Goal: Task Accomplishment & Management: Manage account settings

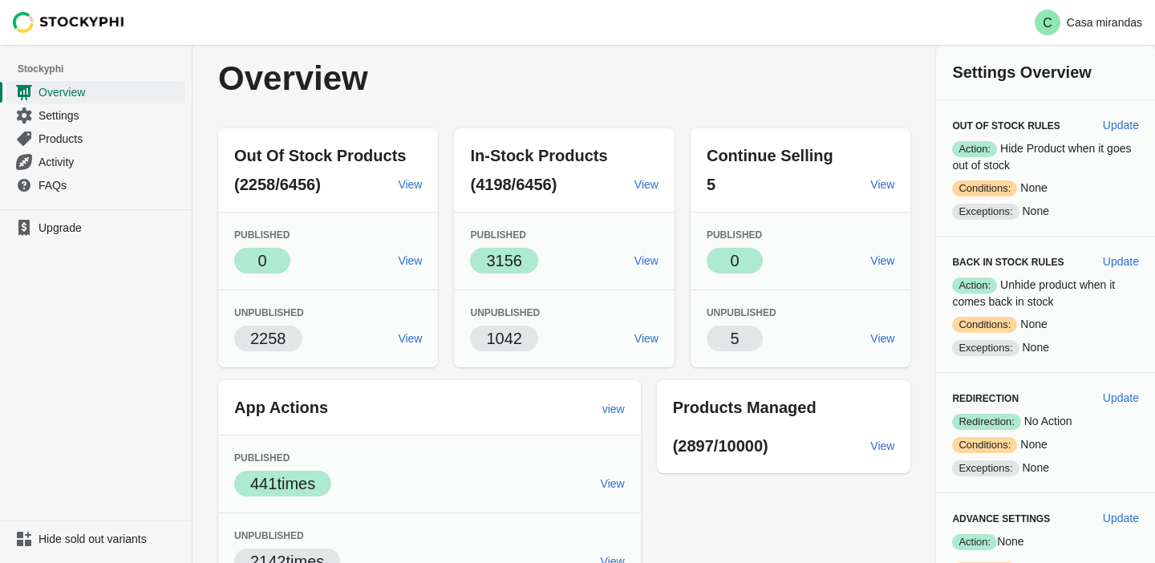
scroll to position [3, 0]
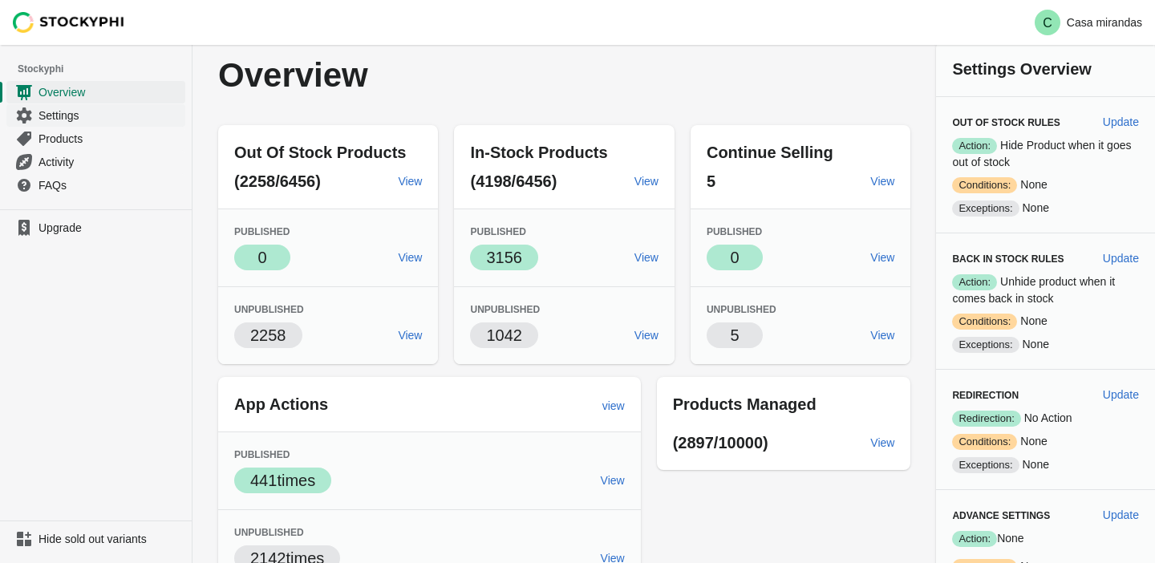
click at [67, 120] on span "Settings" at bounding box center [111, 115] width 144 height 16
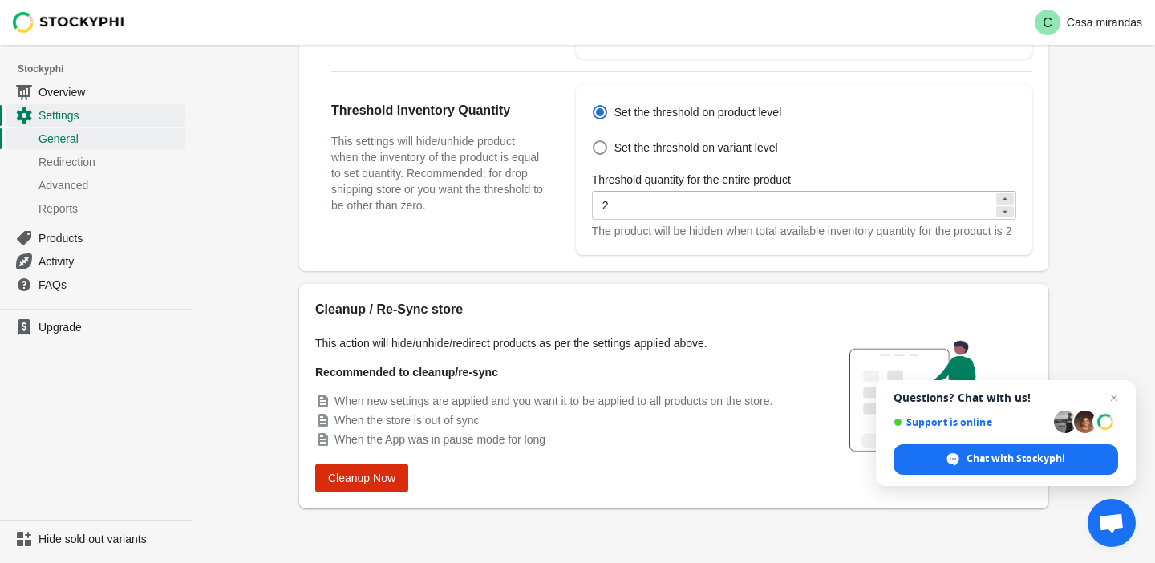
scroll to position [618, 0]
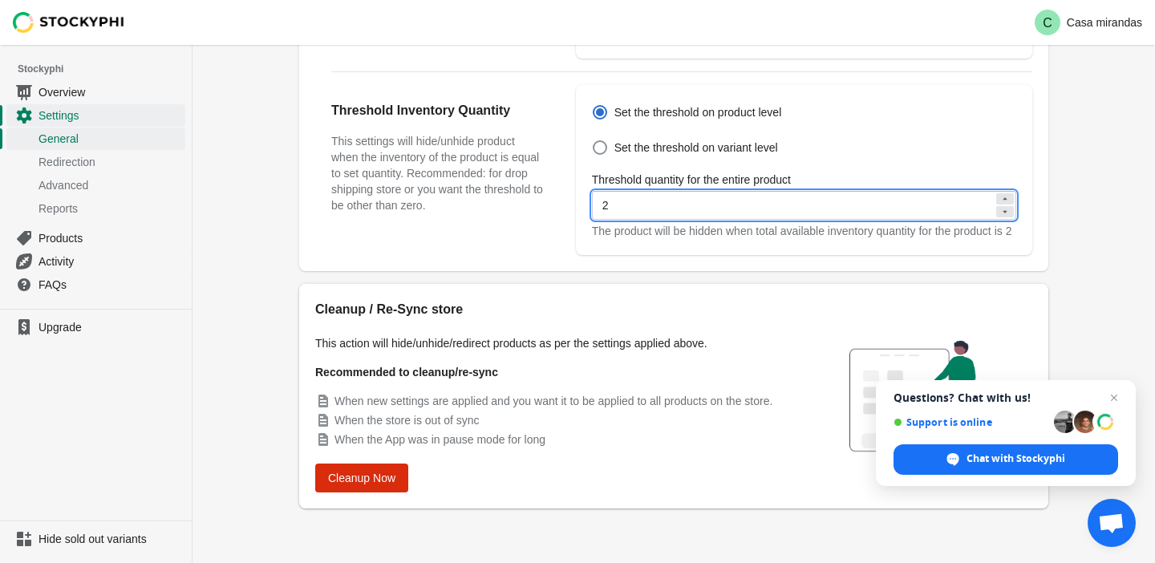
click at [627, 205] on input "2" at bounding box center [793, 205] width 402 height 29
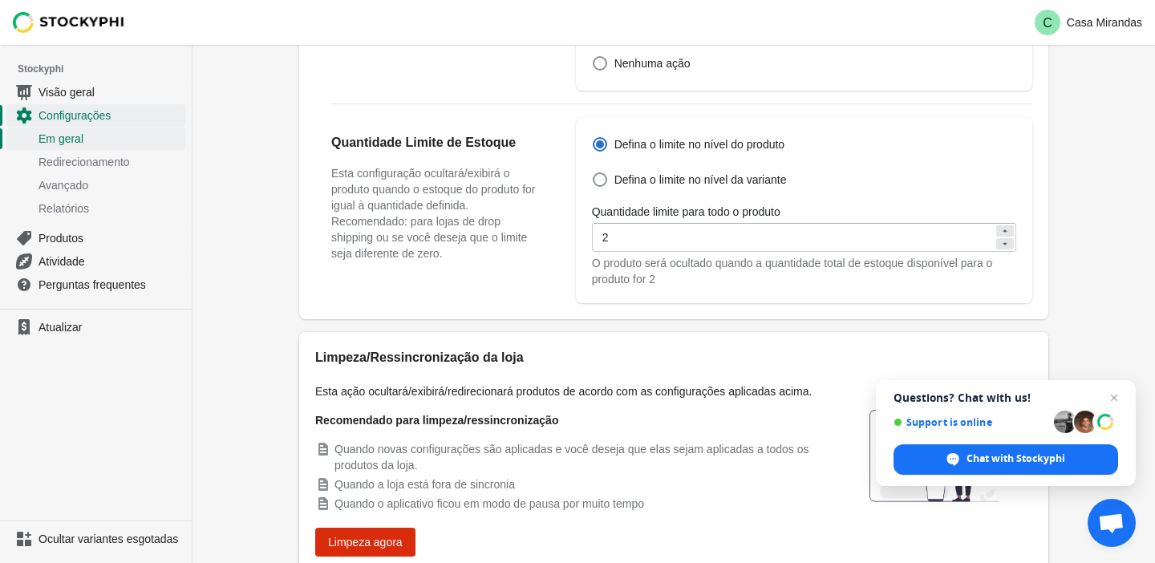
scroll to position [605, 0]
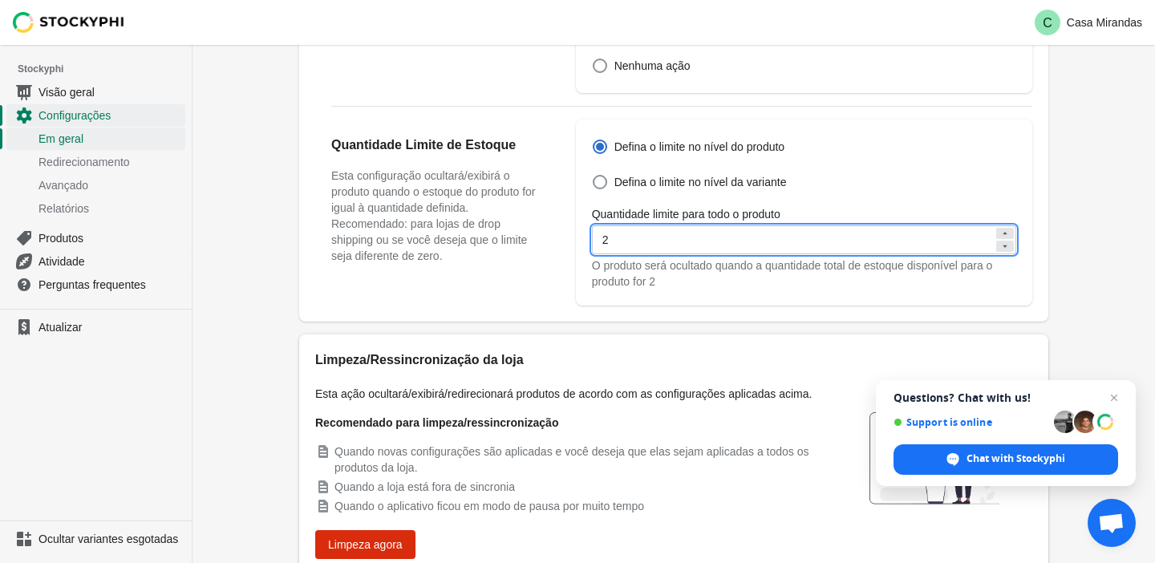
click at [619, 225] on input "2" at bounding box center [793, 239] width 402 height 29
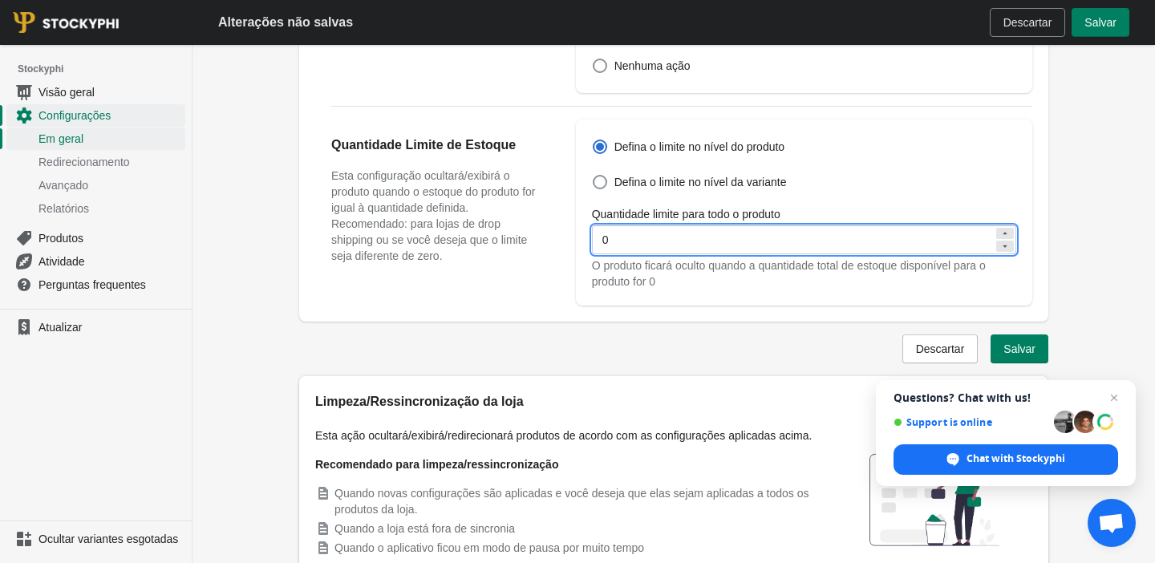
type input "0"
click at [504, 263] on div "Quantidade Limite de Estoque Esta configuração ocultará/exibirá o produto quand…" at bounding box center [445, 213] width 229 height 186
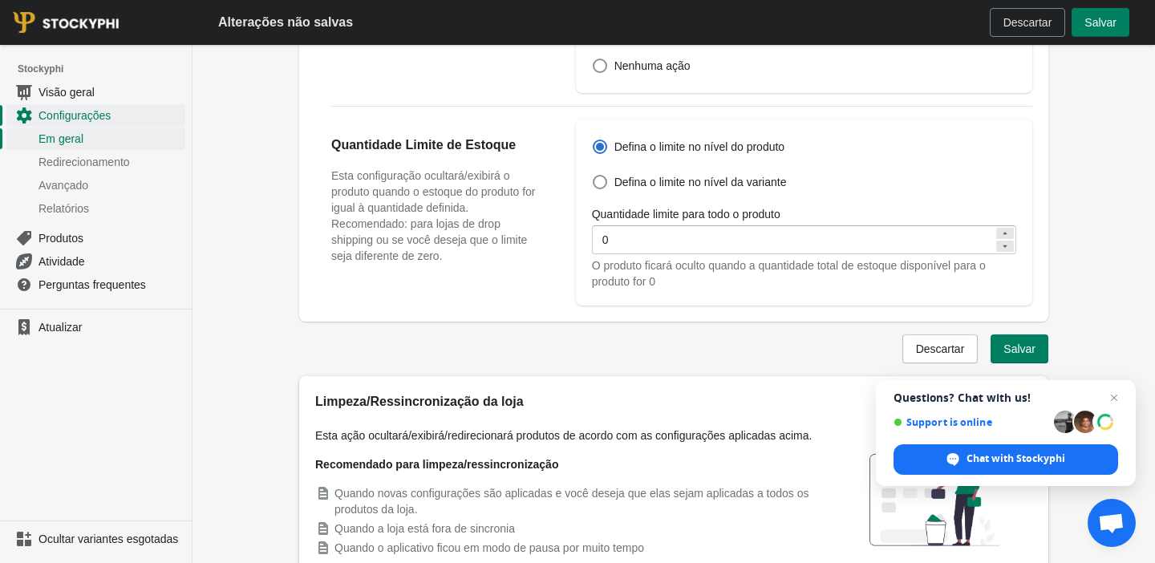
click at [1004, 322] on div "Descartar Salvar" at bounding box center [667, 343] width 762 height 42
click at [1011, 334] on button "Salvar" at bounding box center [1020, 348] width 58 height 29
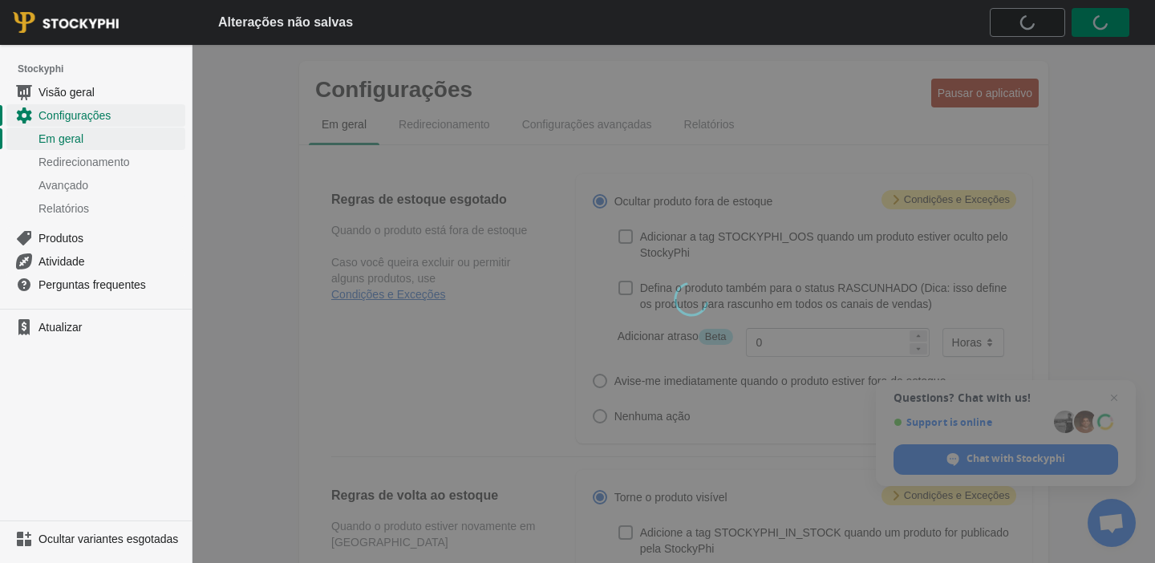
scroll to position [506, 0]
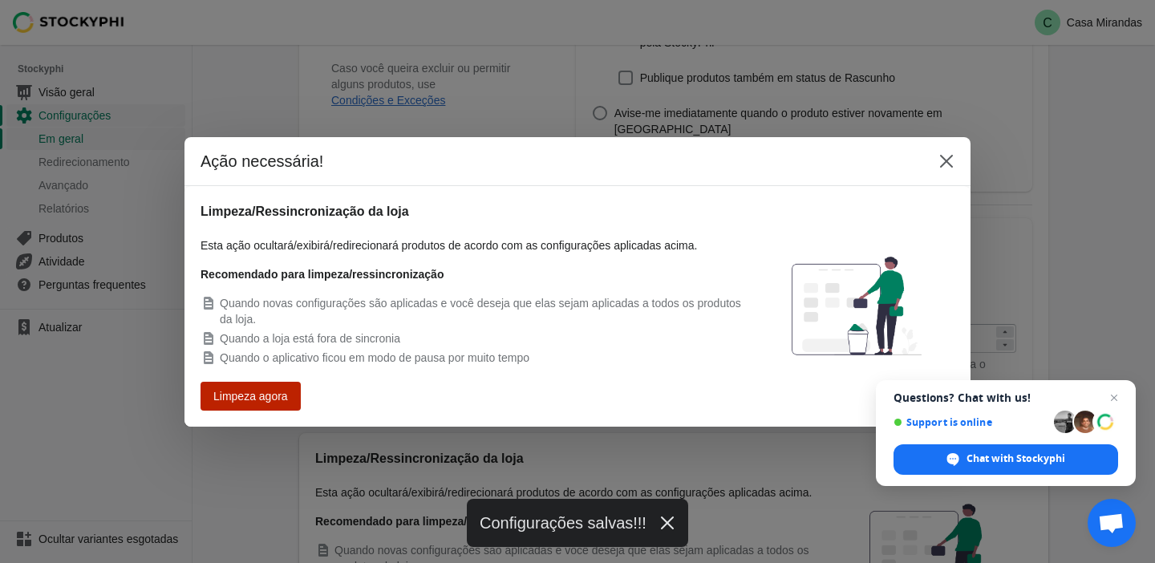
click at [266, 399] on font "Limpeza agora" at bounding box center [250, 396] width 72 height 13
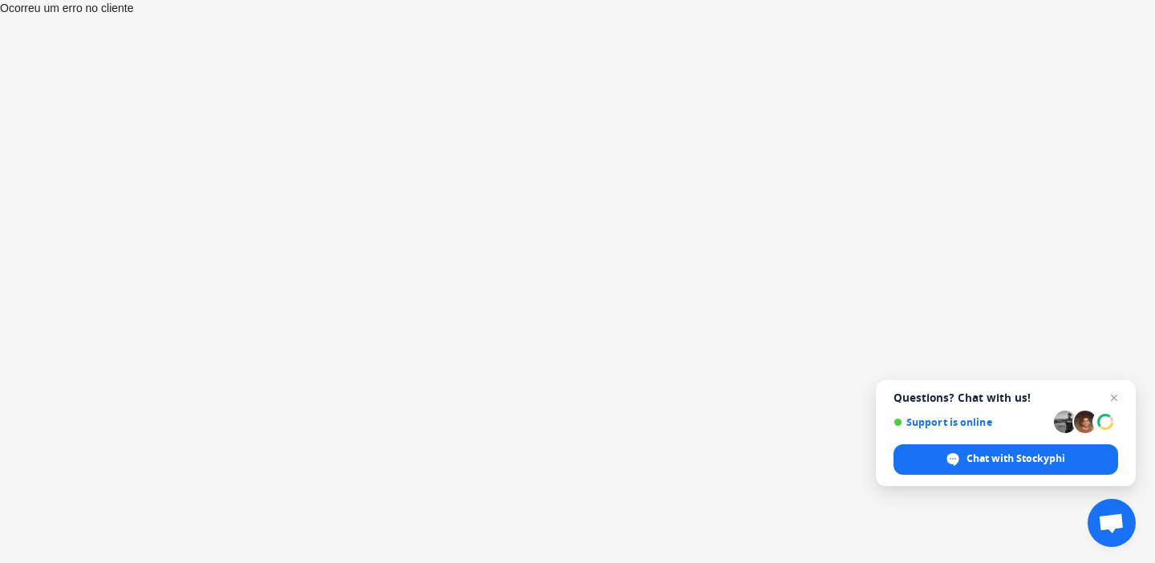
select select "hours"
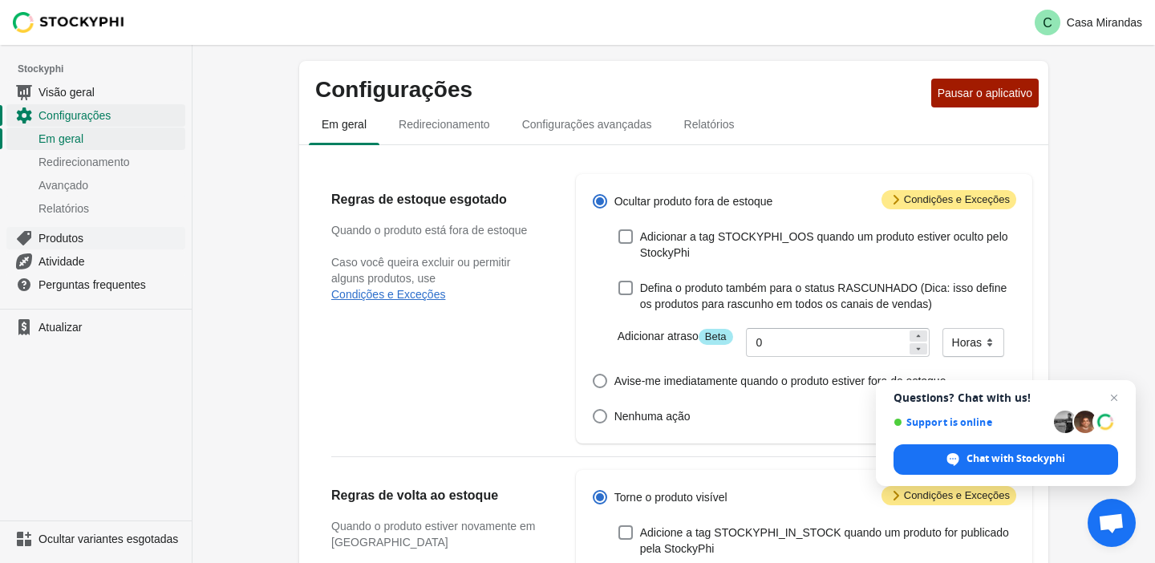
click at [71, 230] on span "Produtos" at bounding box center [111, 238] width 144 height 16
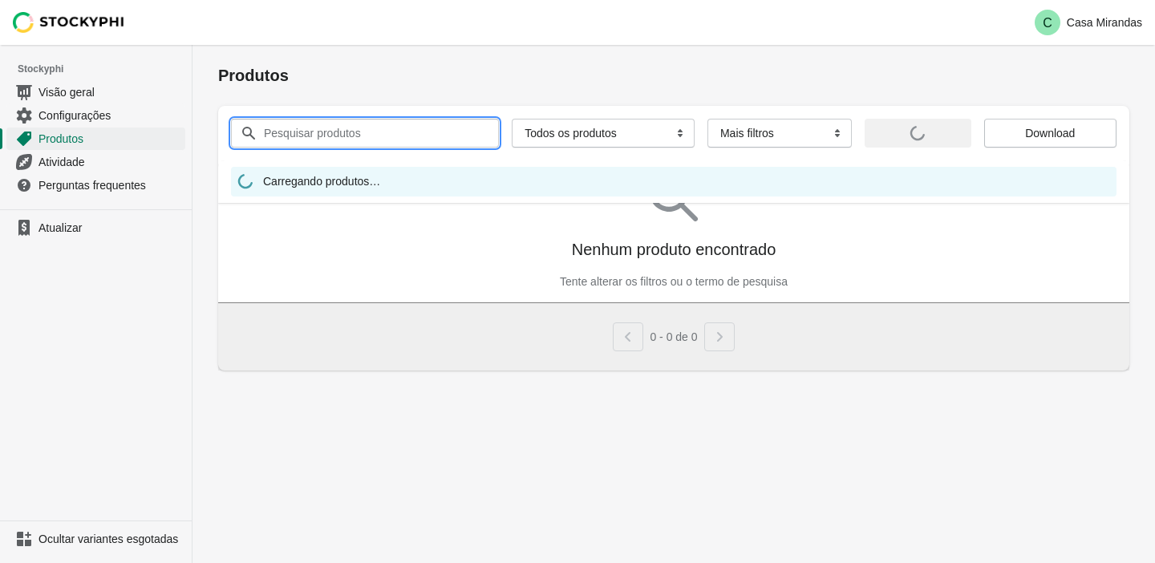
click at [384, 141] on input "Pesquisar produtos" at bounding box center [366, 133] width 207 height 29
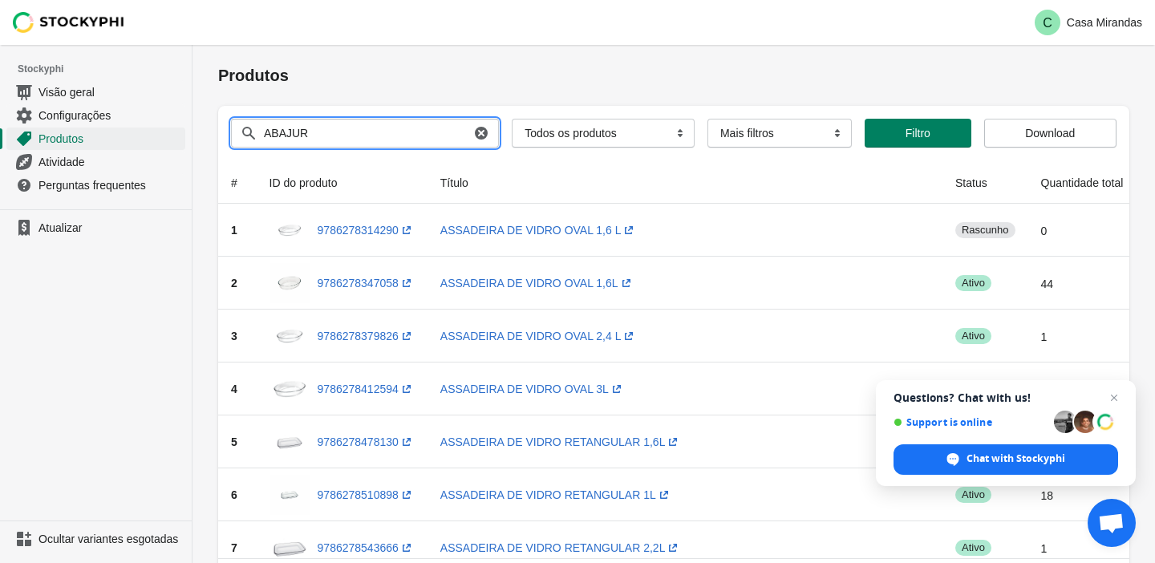
type input "ABAJUR"
click at [218, 45] on button "Enviar" at bounding box center [239, 53] width 43 height 17
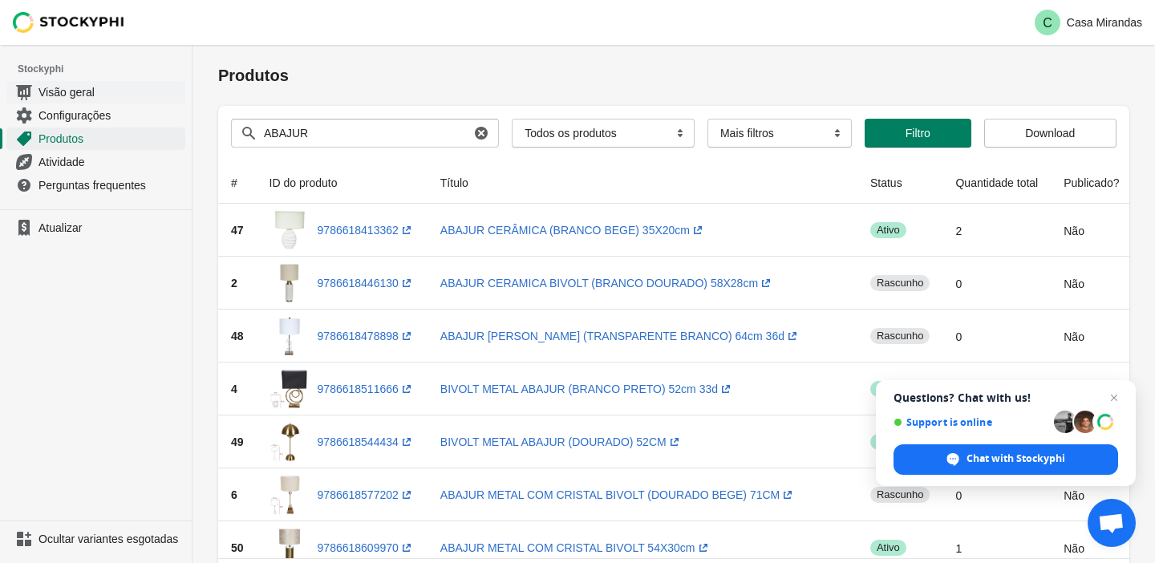
click at [78, 88] on font "Visão geral" at bounding box center [67, 92] width 56 height 13
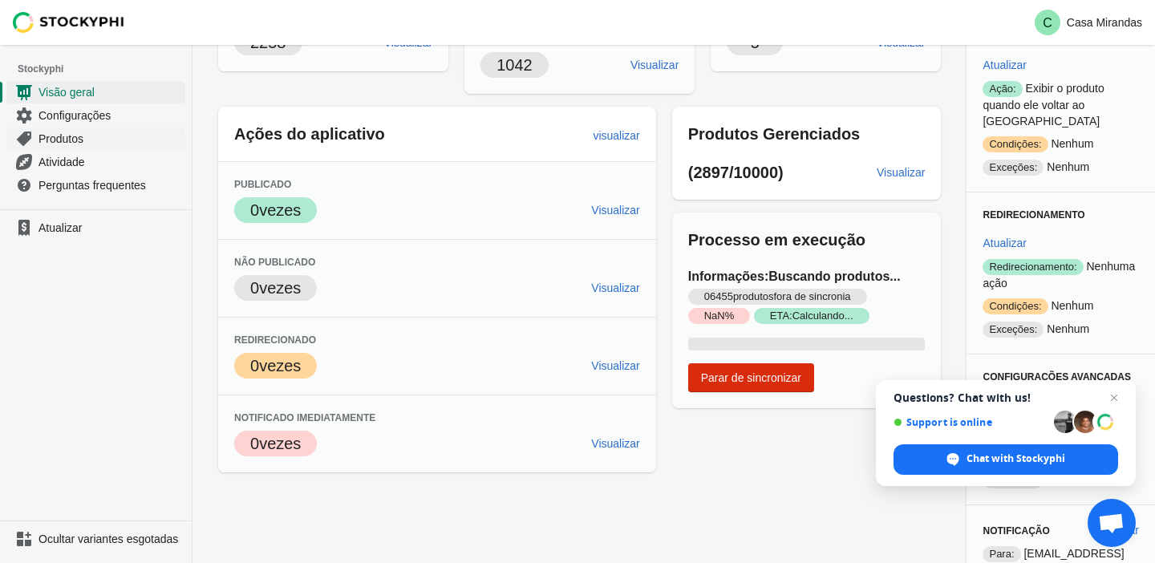
scroll to position [292, 0]
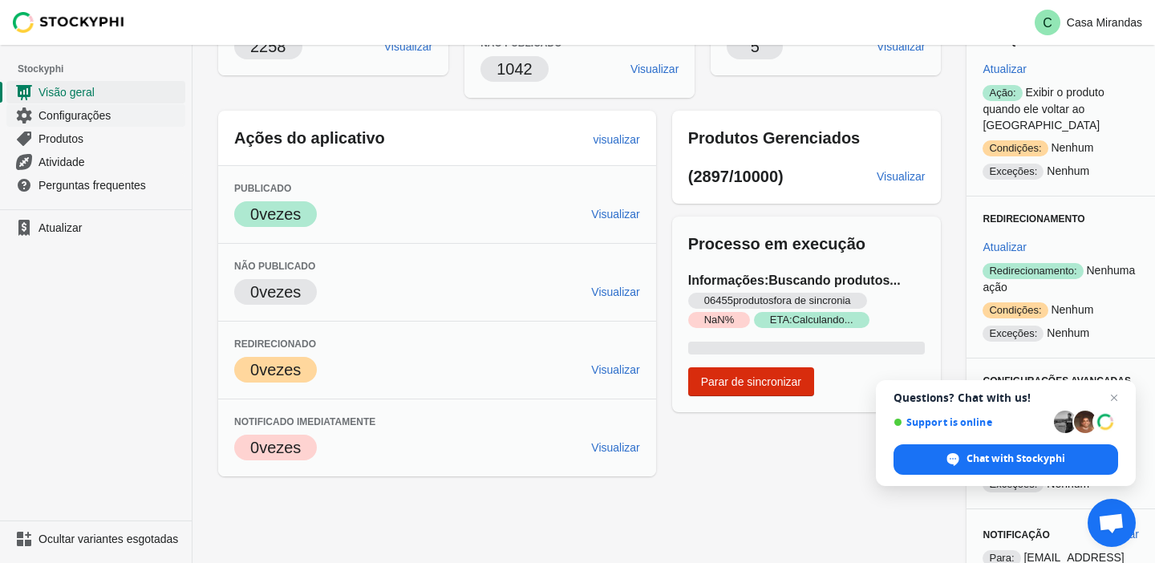
click at [119, 119] on span "Configurações" at bounding box center [111, 115] width 144 height 16
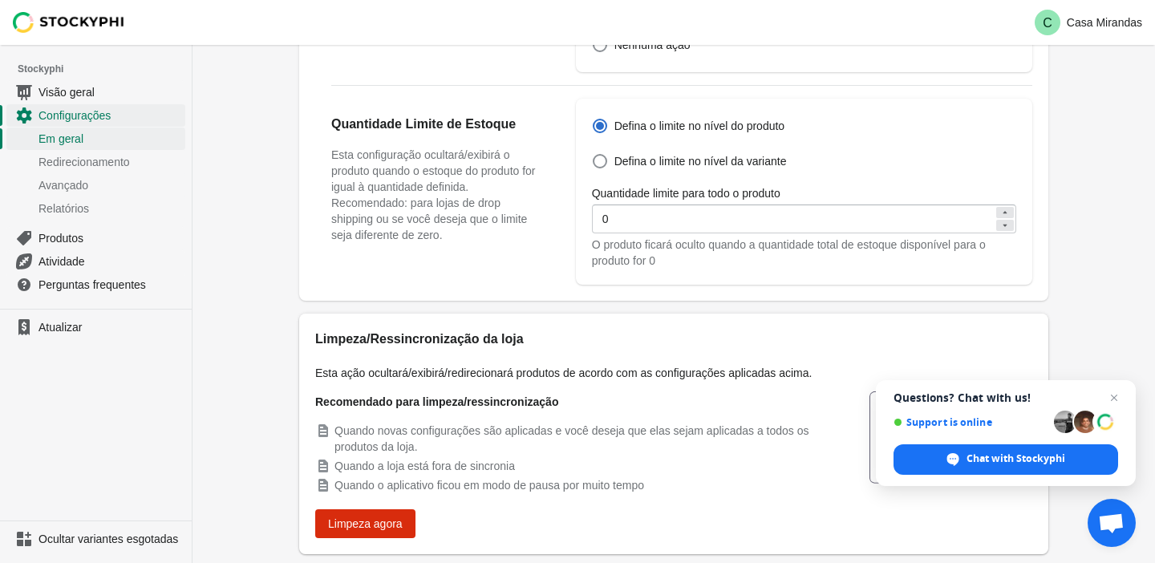
scroll to position [671, 0]
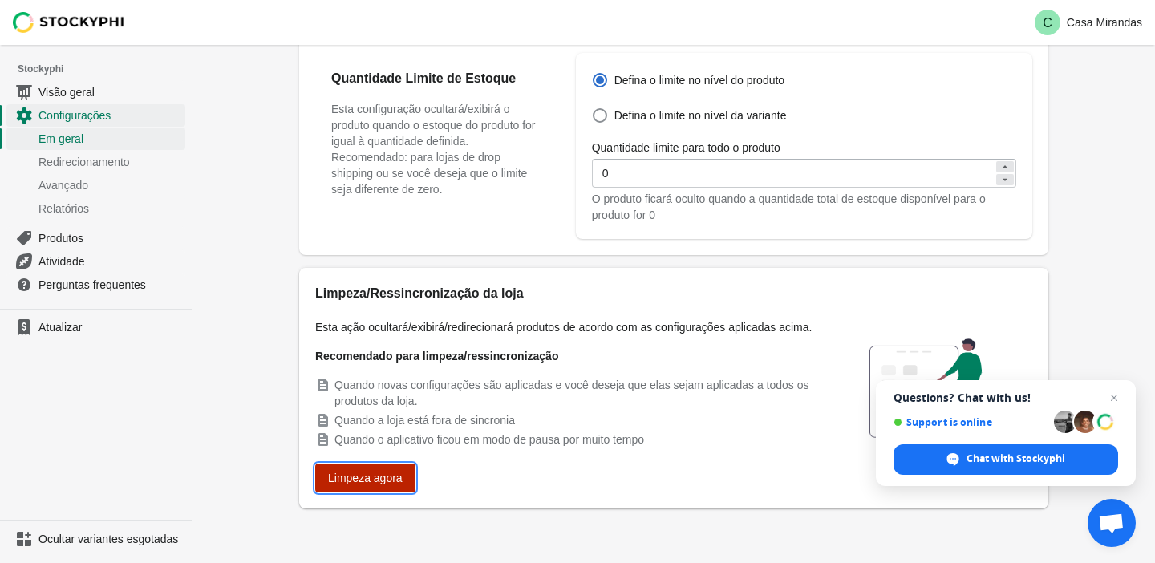
click at [387, 475] on font "Limpeza agora" at bounding box center [365, 478] width 75 height 13
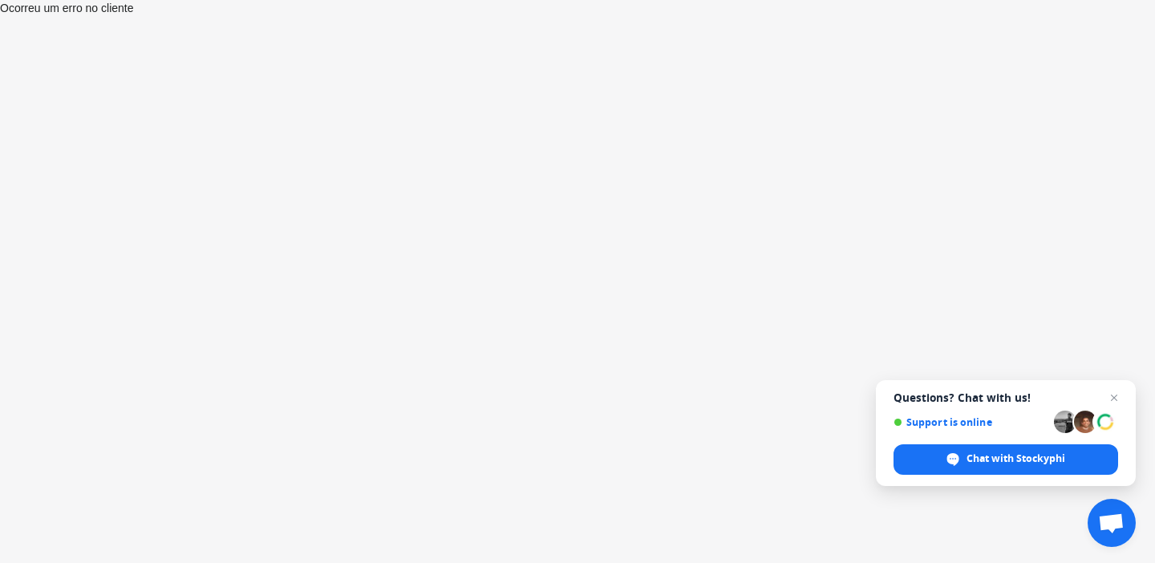
select select "hours"
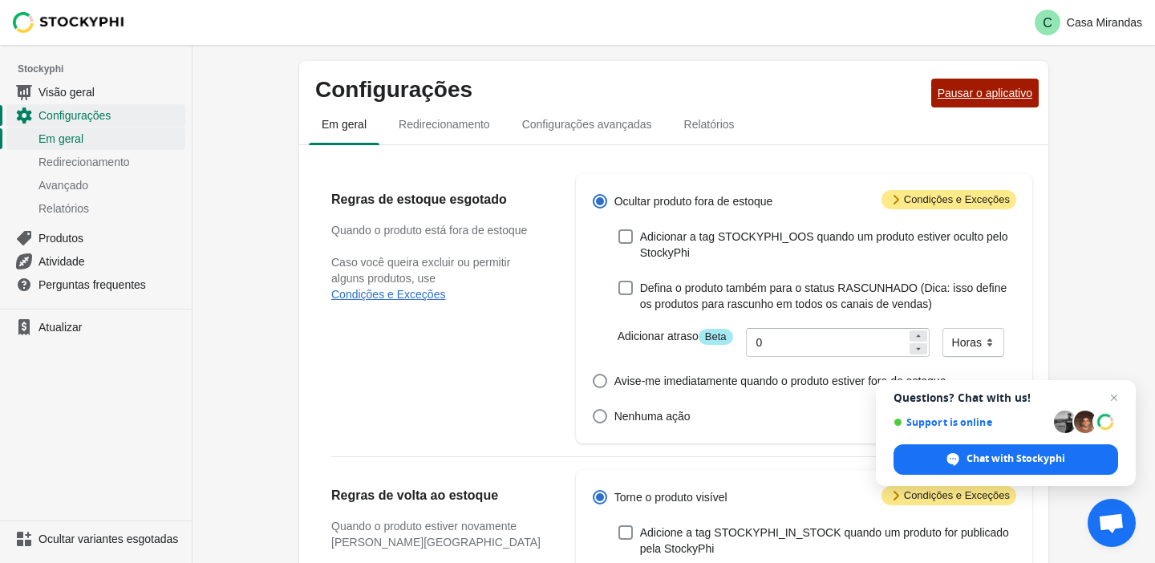
click at [952, 83] on button "Pausar o aplicativo" at bounding box center [984, 93] width 107 height 29
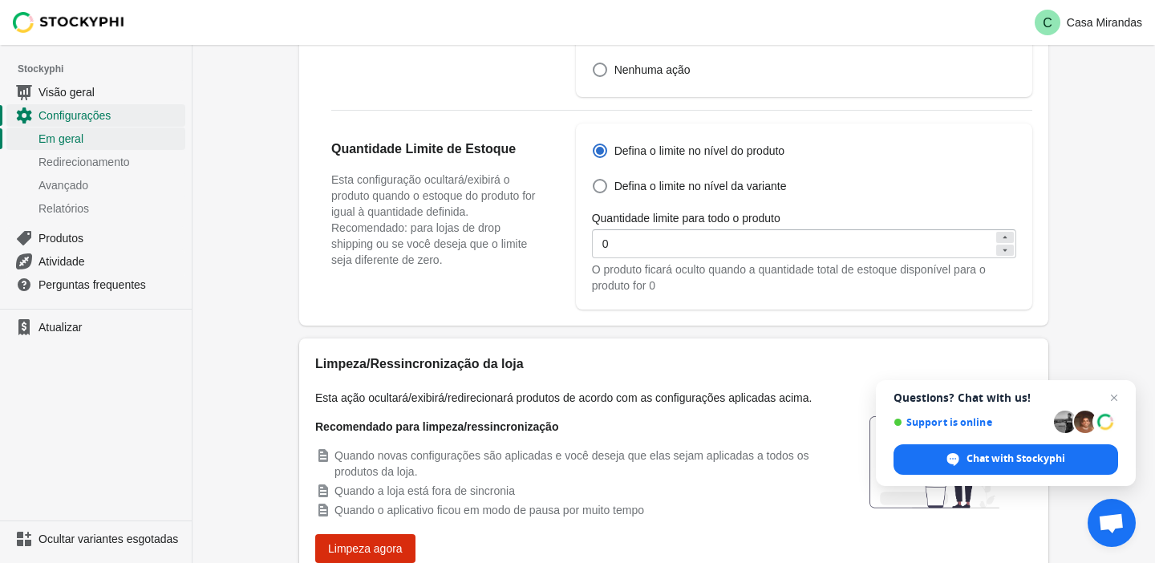
scroll to position [671, 0]
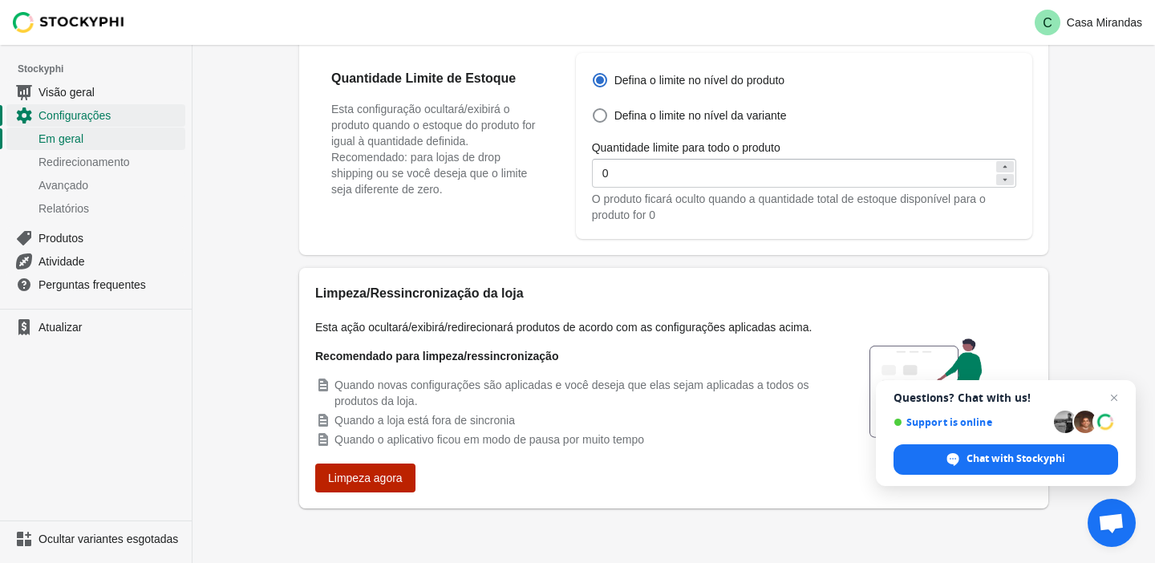
click at [384, 465] on button "Limpeza agora" at bounding box center [365, 478] width 100 height 29
